Goal: Information Seeking & Learning: Learn about a topic

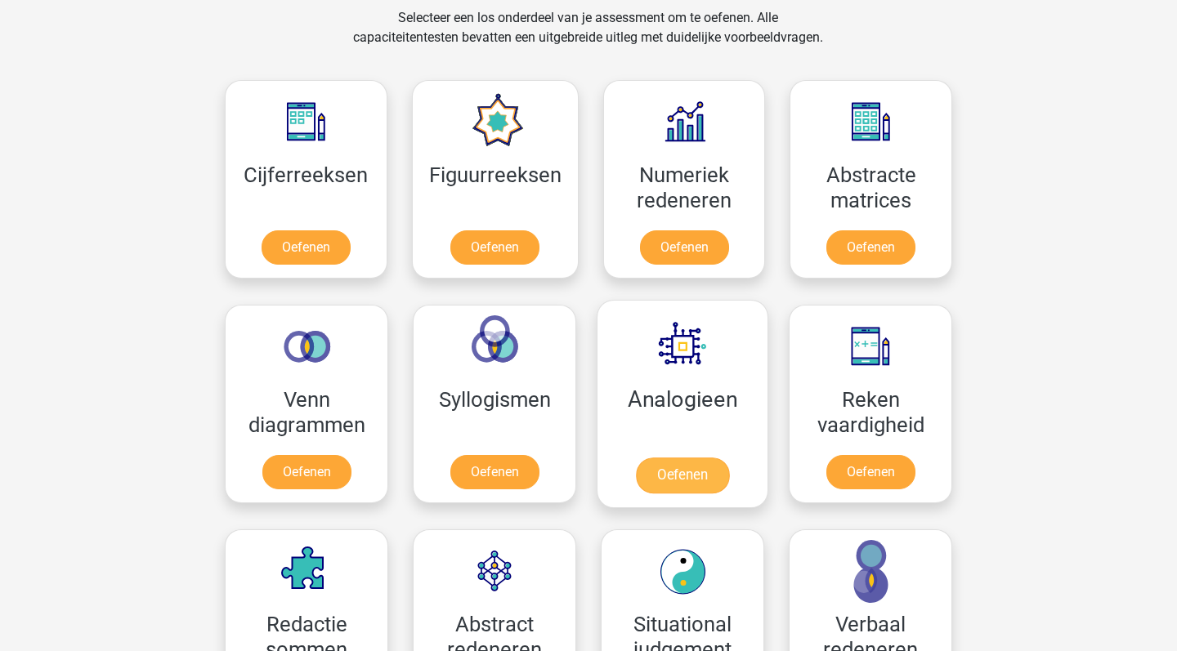
scroll to position [704, 0]
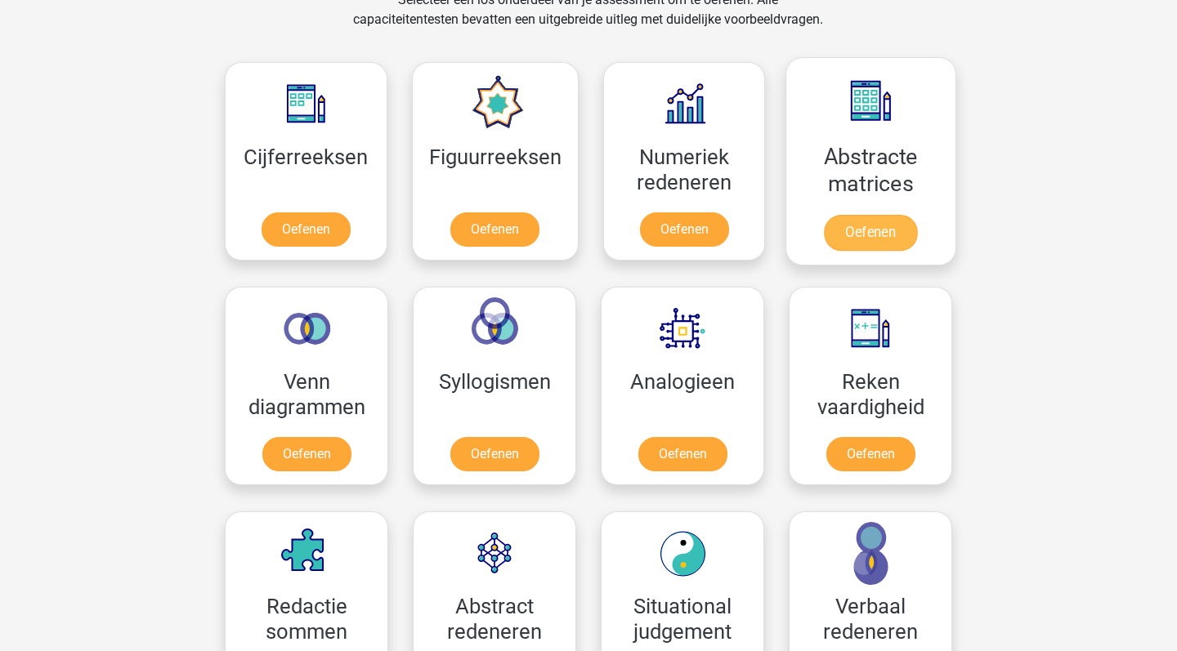
click at [894, 226] on link "Oefenen" at bounding box center [870, 233] width 93 height 36
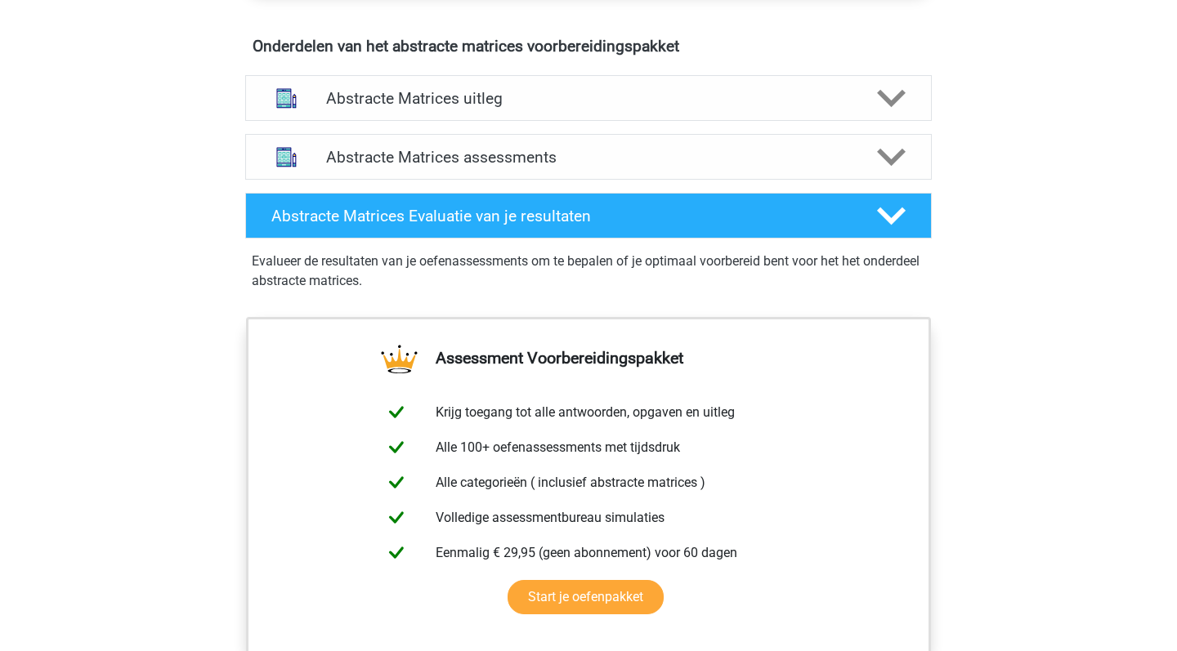
scroll to position [985, 0]
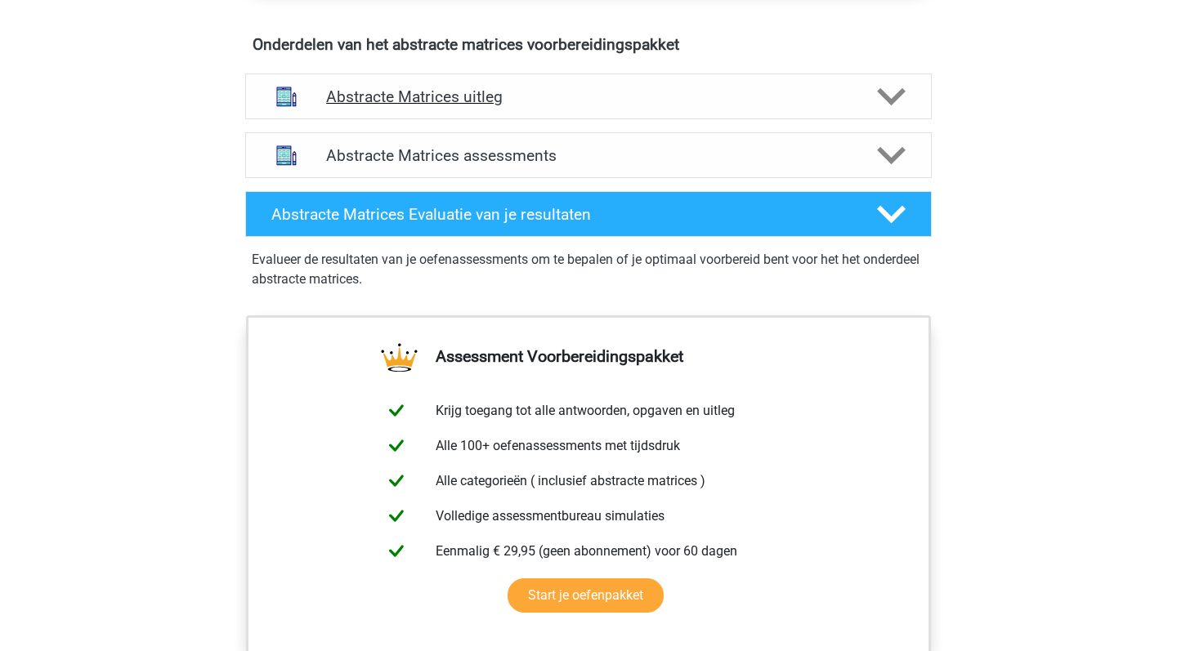
click at [848, 93] on h4 "Abstracte Matrices uitleg" at bounding box center [588, 96] width 525 height 19
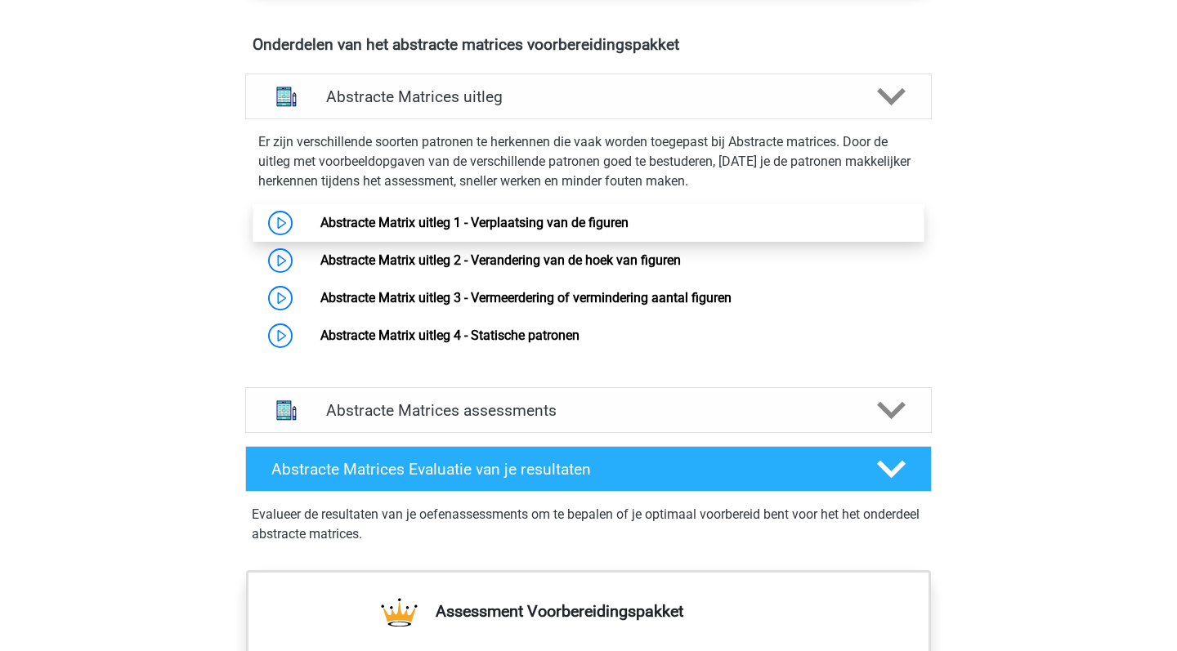
click at [628, 224] on link "Abstracte Matrix uitleg 1 - Verplaatsing van de figuren" at bounding box center [474, 223] width 308 height 16
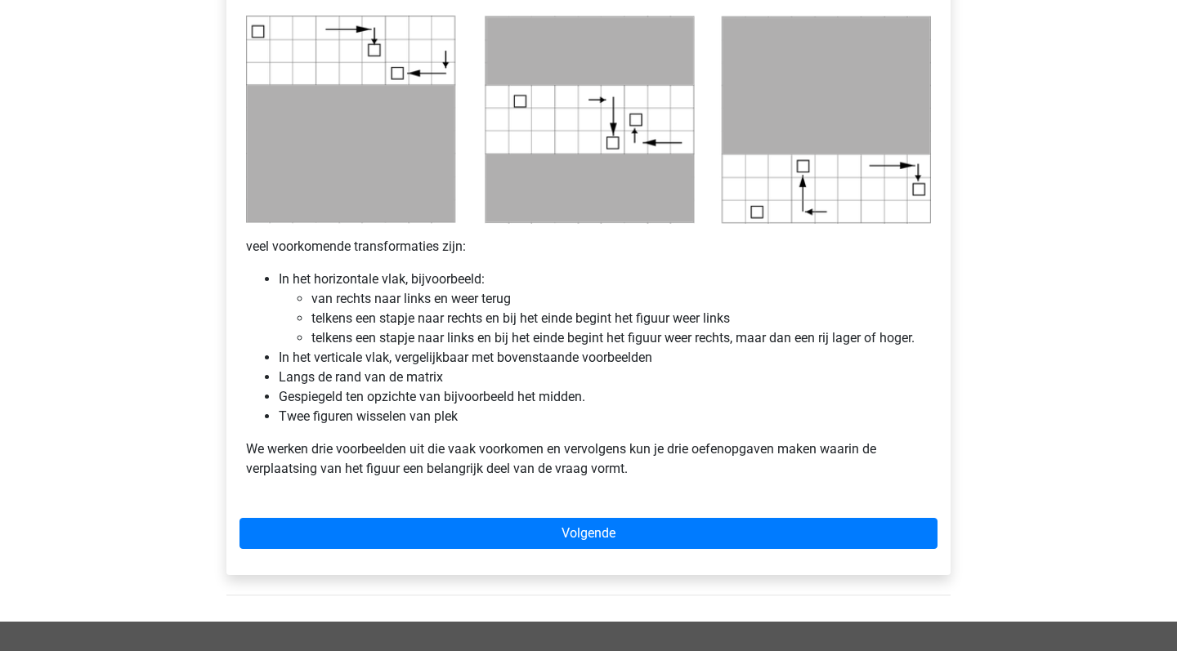
scroll to position [840, 0]
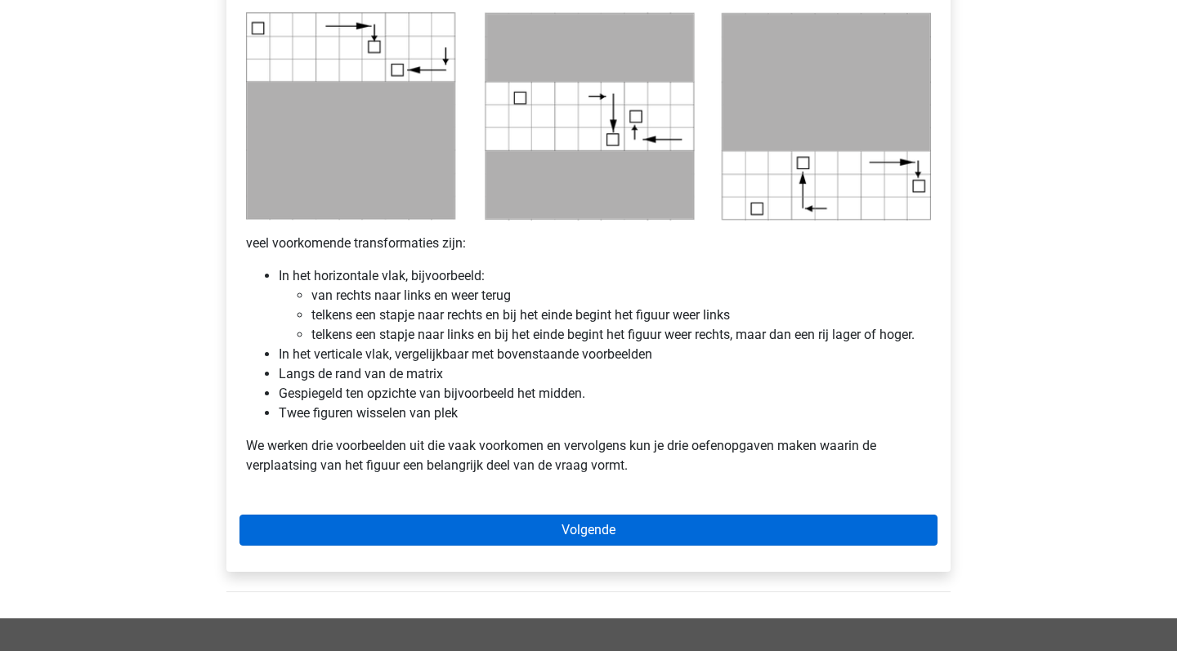
click at [726, 536] on link "Volgende" at bounding box center [588, 530] width 698 height 31
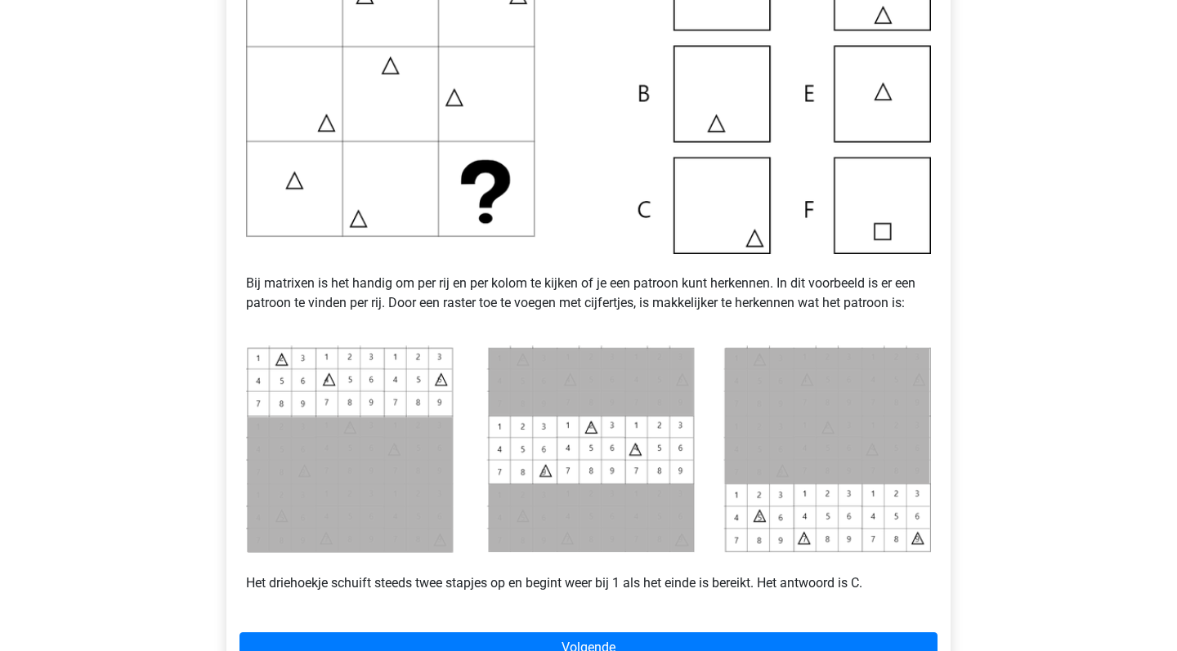
scroll to position [486, 0]
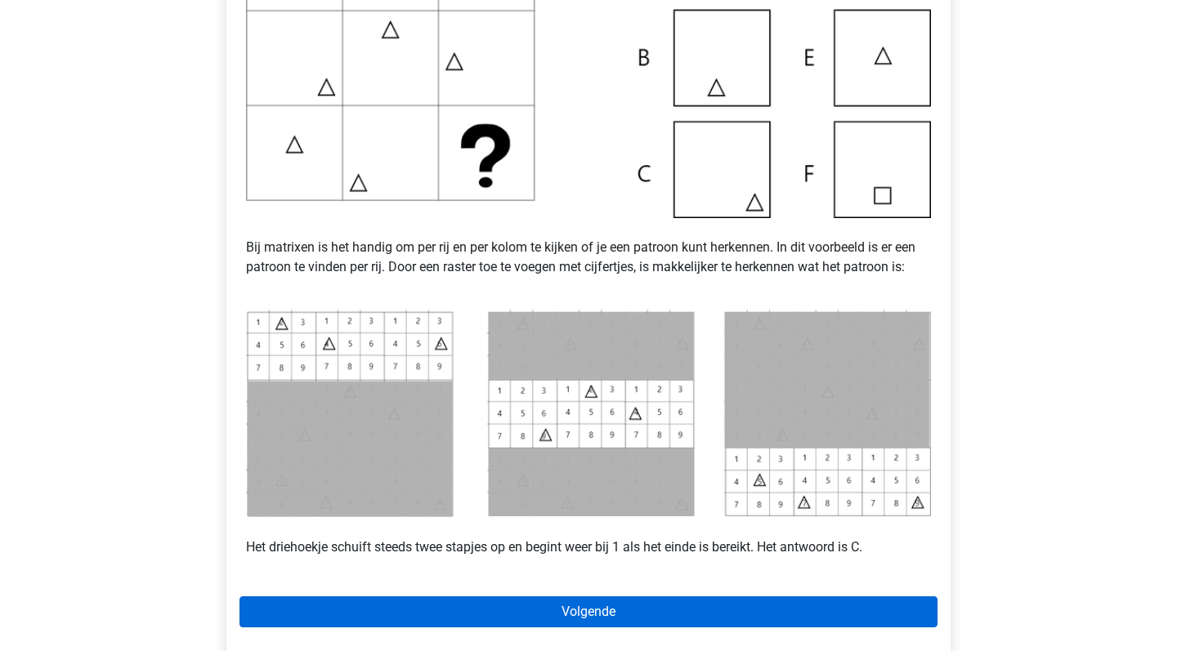
click at [843, 621] on link "Volgende" at bounding box center [588, 612] width 698 height 31
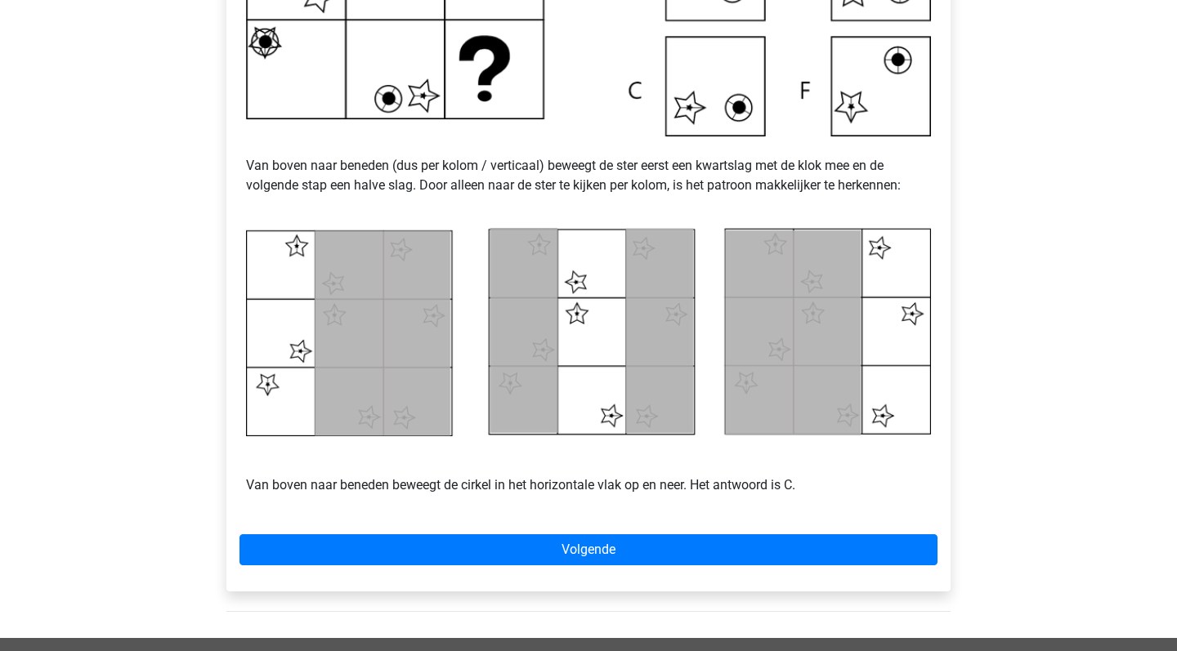
scroll to position [722, 0]
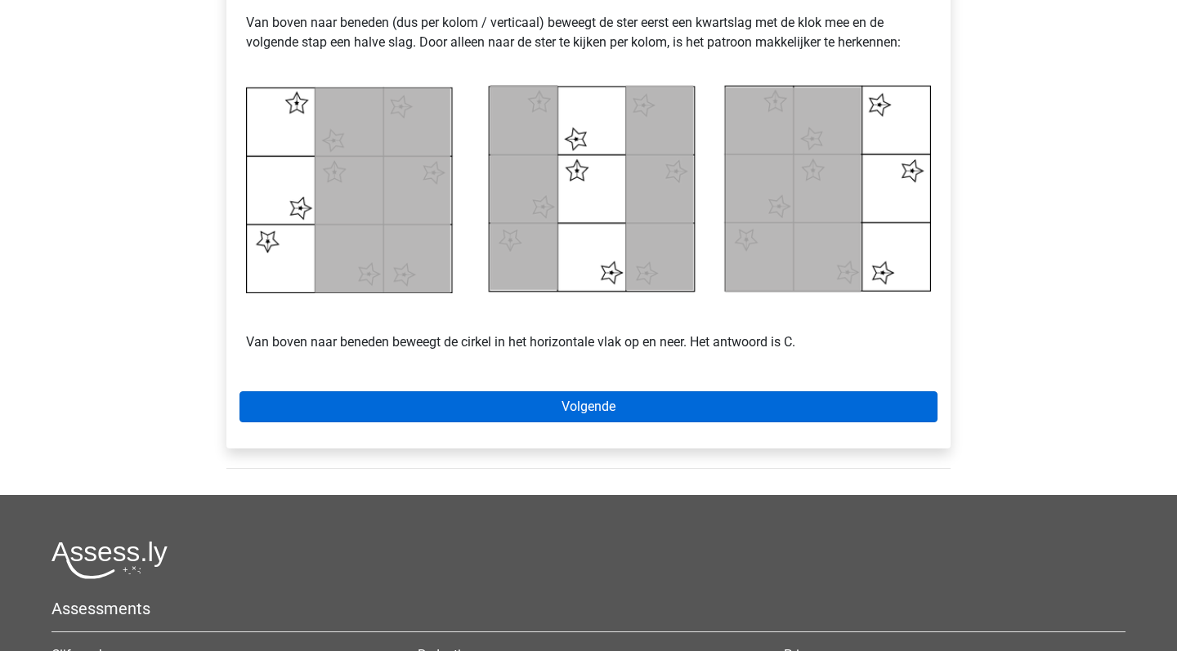
click at [789, 409] on link "Volgende" at bounding box center [588, 406] width 698 height 31
